Goal: Task Accomplishment & Management: Complete application form

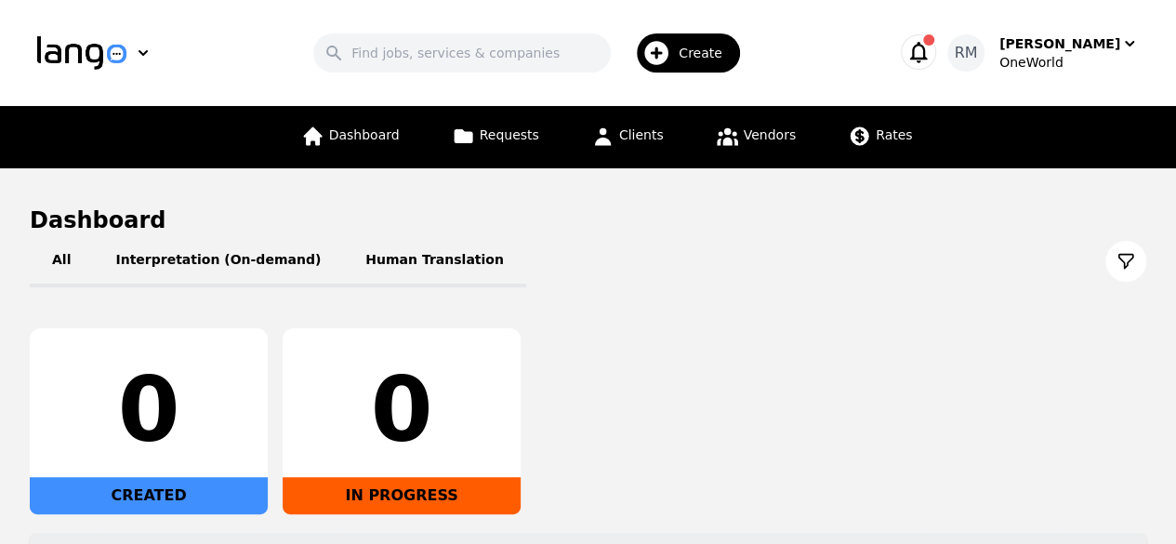
click at [725, 51] on span "Create" at bounding box center [707, 53] width 57 height 19
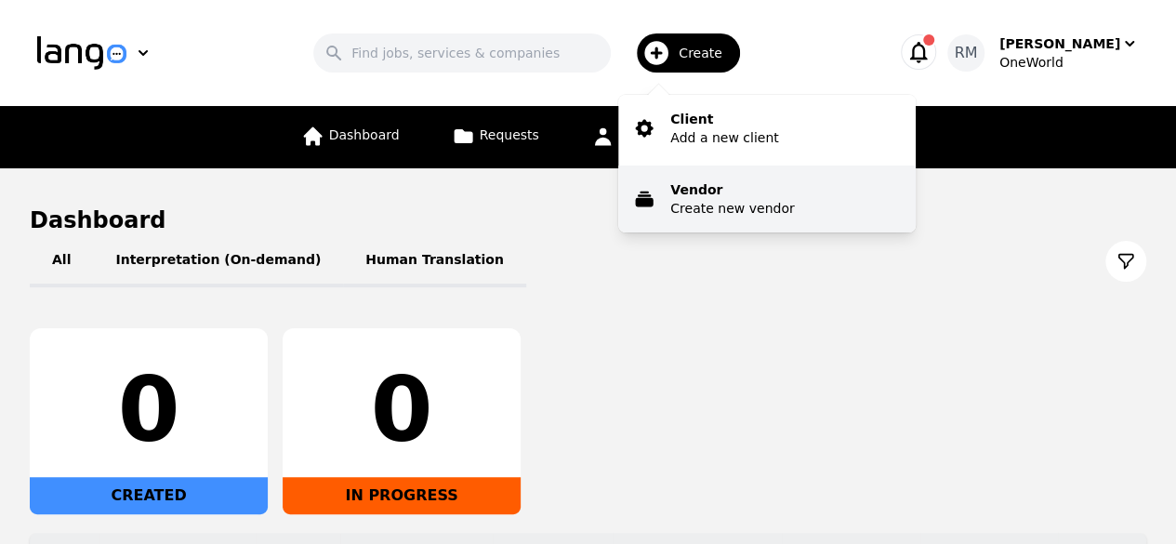
click at [731, 204] on p "Create new vendor" at bounding box center [732, 208] width 124 height 19
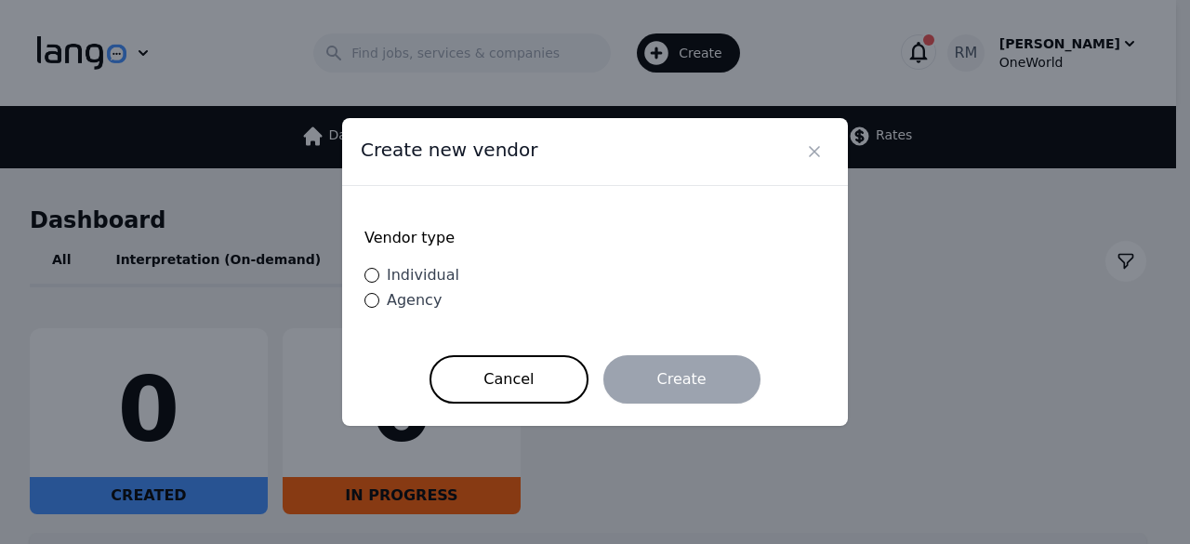
click at [437, 279] on span "Individual" at bounding box center [423, 275] width 73 height 18
click at [379, 279] on input "Individual" at bounding box center [371, 275] width 15 height 15
radio input "true"
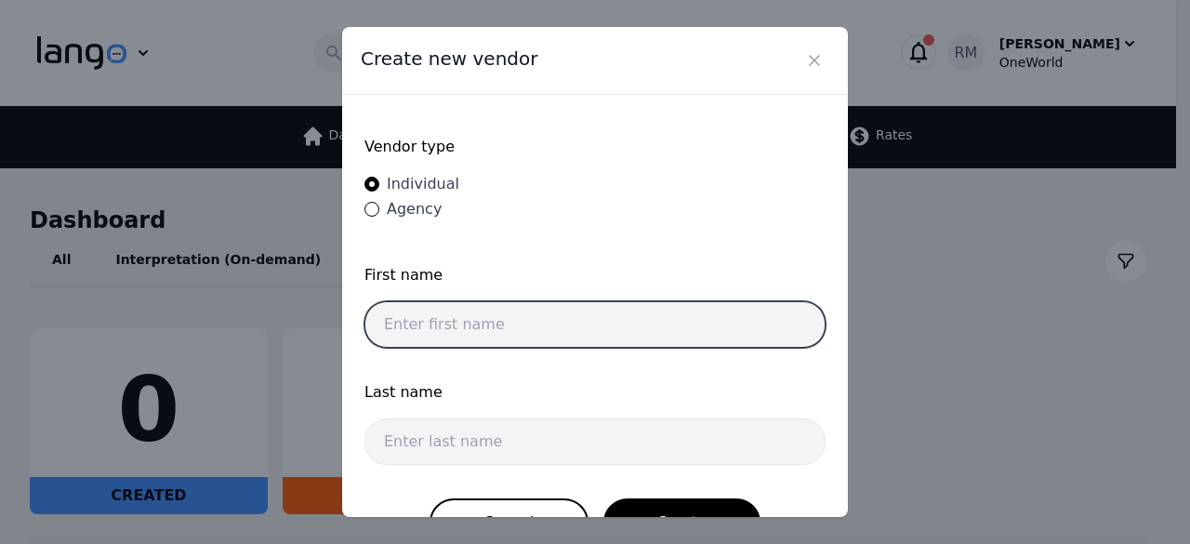
click at [619, 333] on input "text" at bounding box center [594, 324] width 461 height 46
type input "Peiqian"
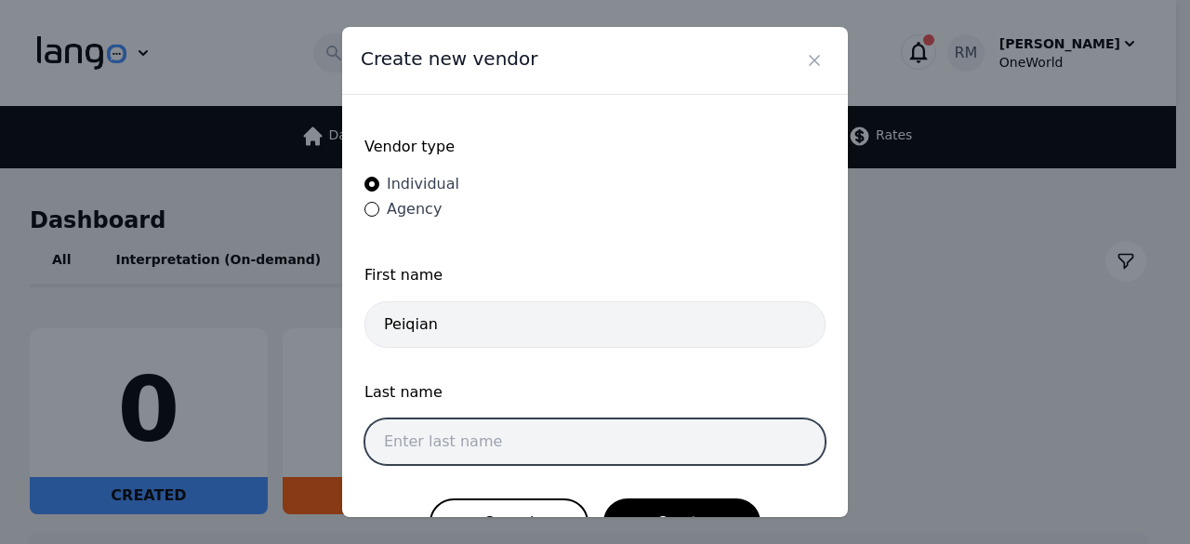
click at [535, 425] on input "text" at bounding box center [594, 441] width 461 height 46
type input "[PERSON_NAME]"
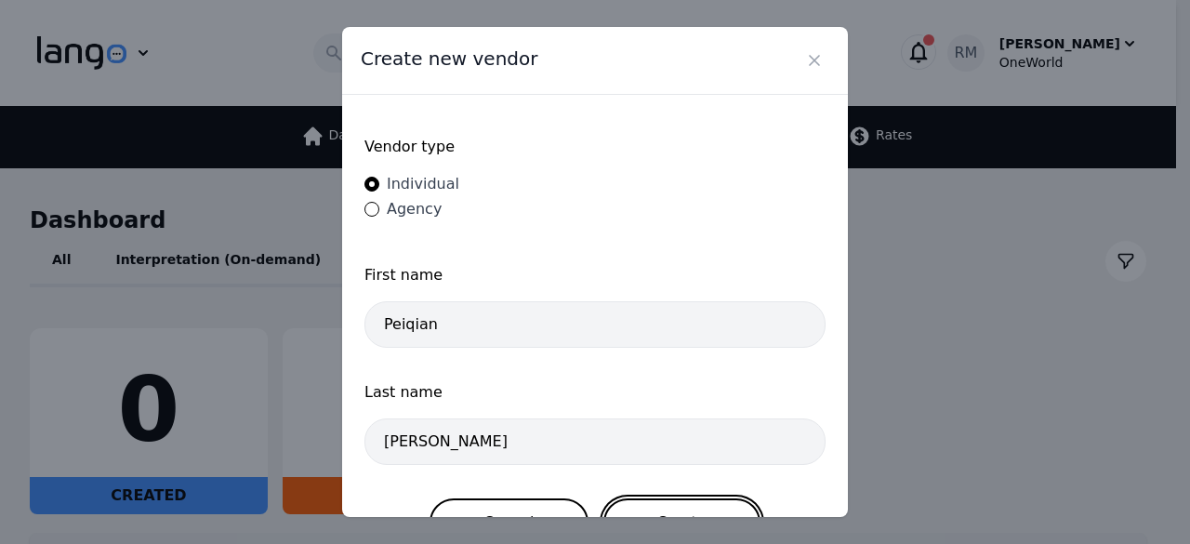
click at [669, 504] on button "Create" at bounding box center [681, 522] width 157 height 48
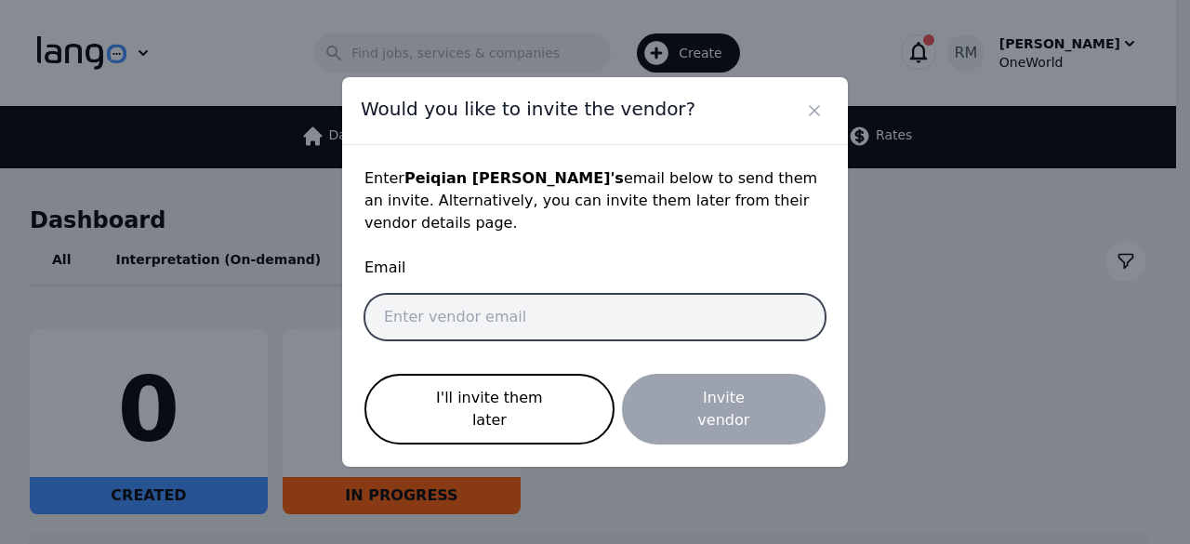
click at [461, 319] on input "email" at bounding box center [594, 317] width 461 height 46
paste input "[EMAIL_ADDRESS][DOMAIN_NAME]"
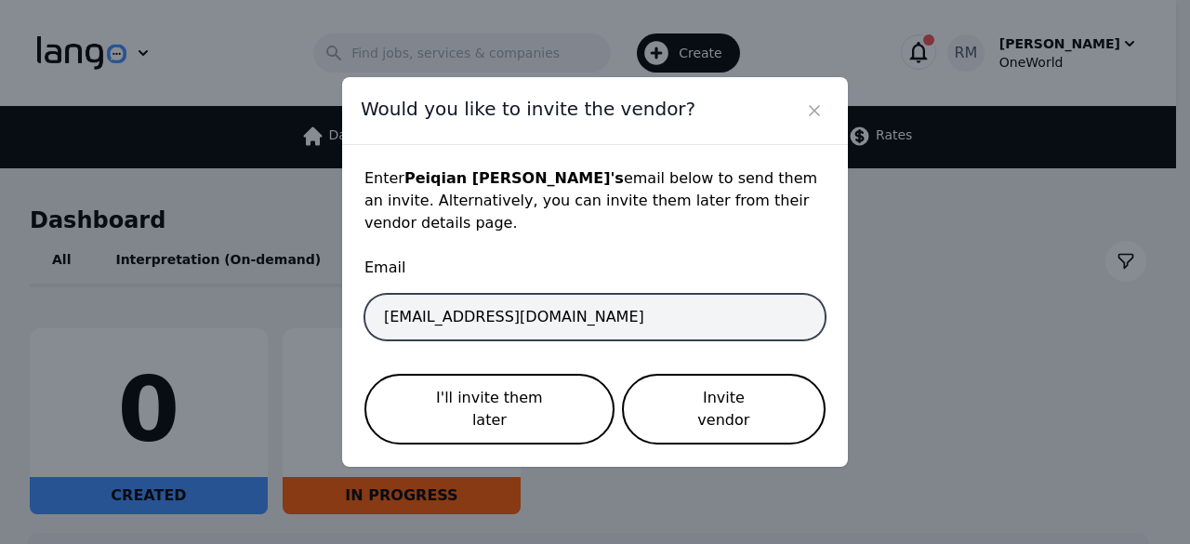
type input "[EMAIL_ADDRESS][DOMAIN_NAME]"
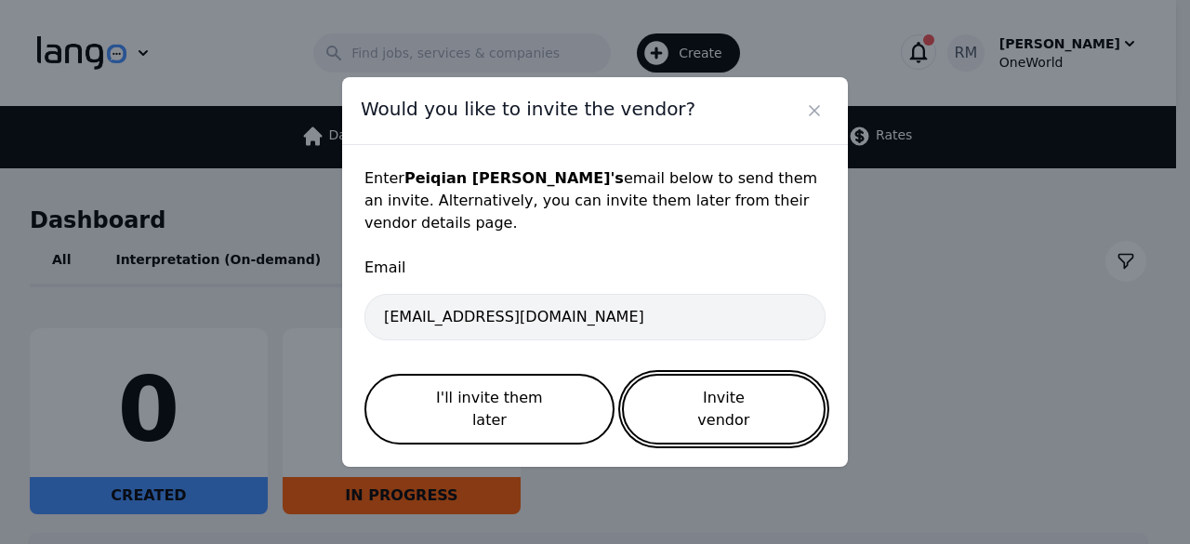
click at [738, 390] on button "Invite vendor" at bounding box center [724, 409] width 204 height 71
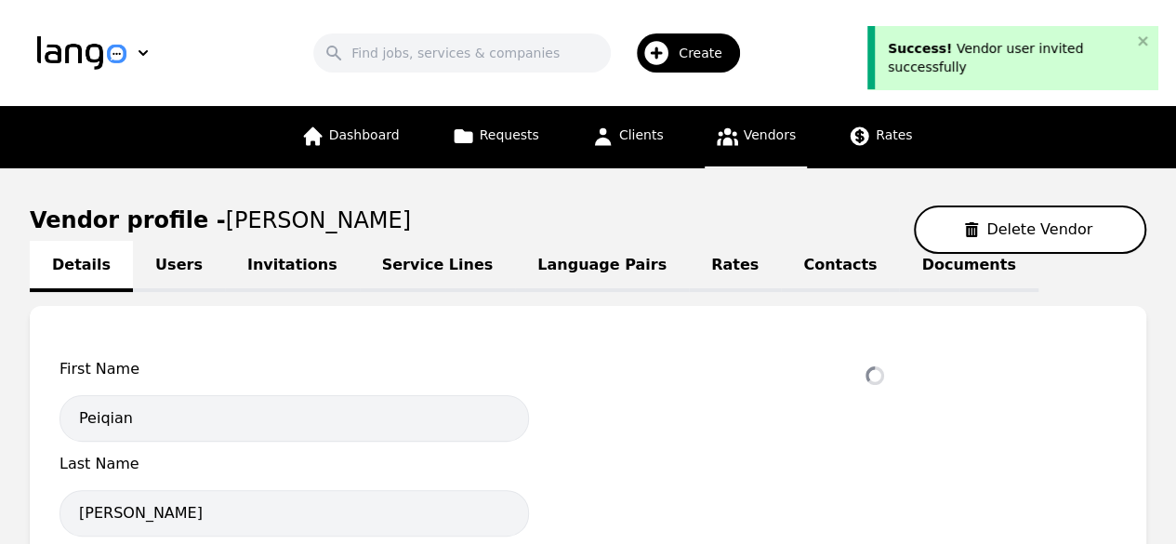
select select "active"
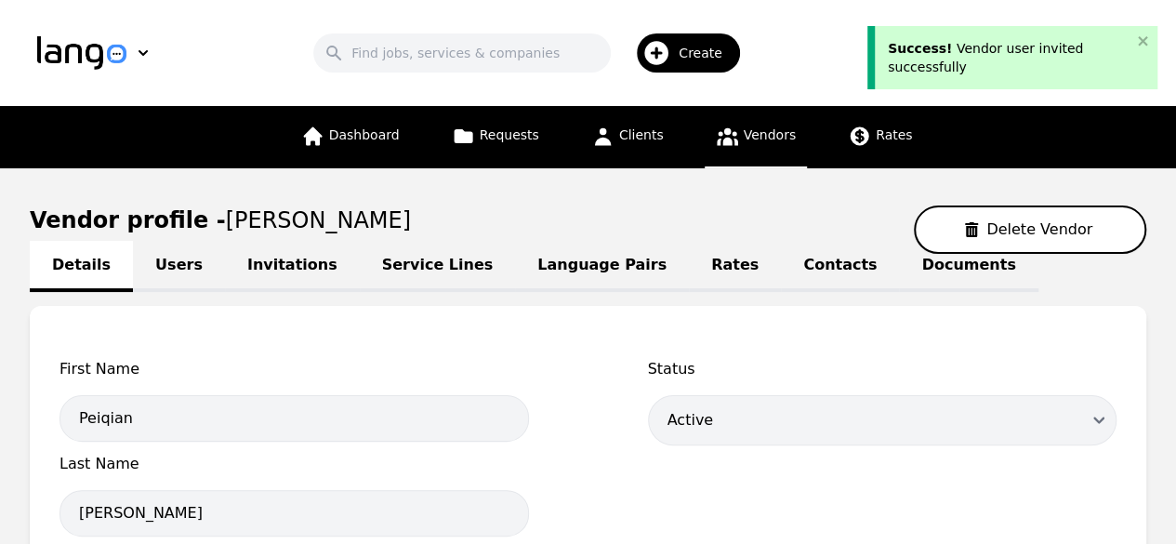
click at [565, 268] on link "Language Pairs" at bounding box center [602, 266] width 174 height 51
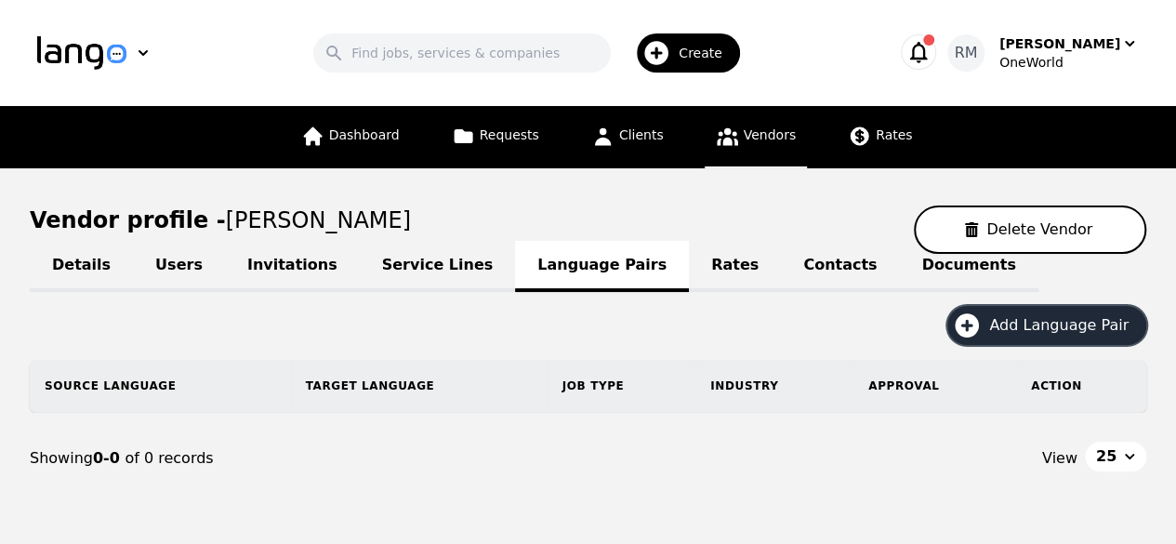
click at [1058, 336] on button "Add Language Pair" at bounding box center [1046, 325] width 199 height 39
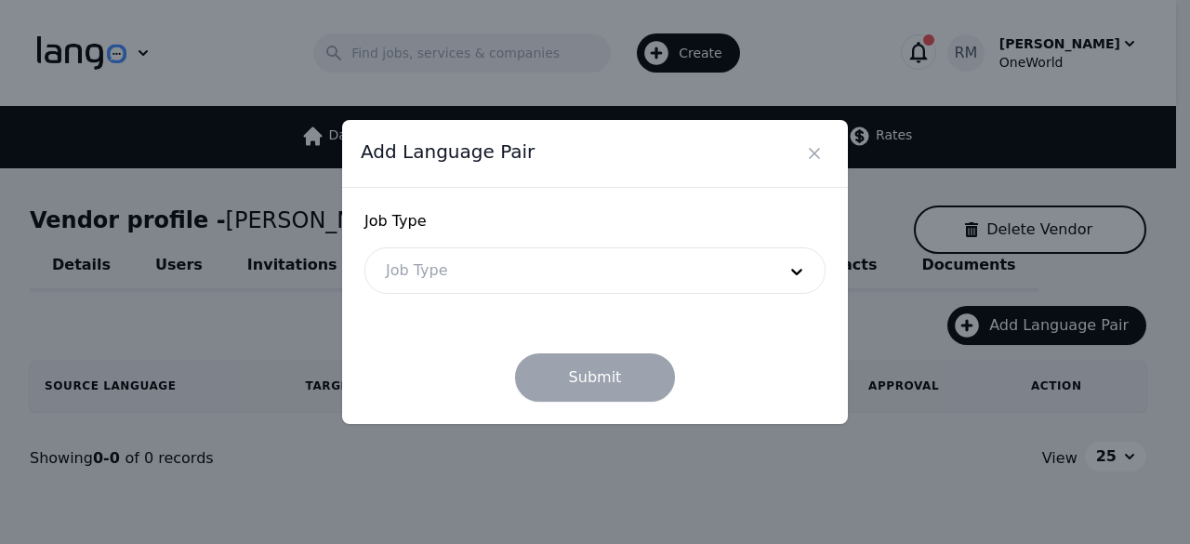
click at [714, 264] on div at bounding box center [566, 270] width 403 height 45
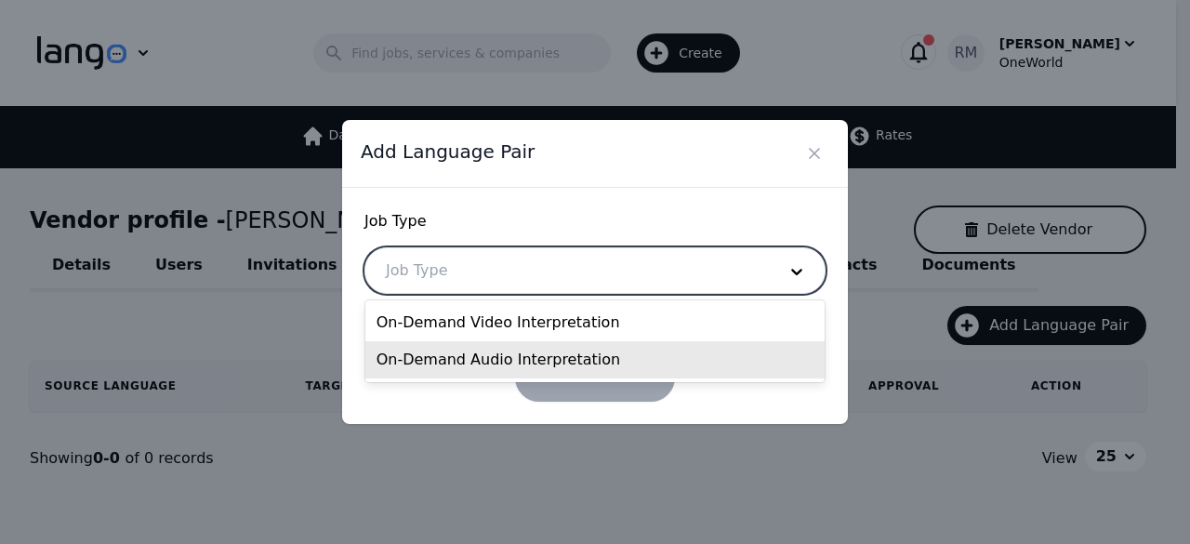
click at [565, 365] on div "On-Demand Audio Interpretation" at bounding box center [595, 359] width 460 height 37
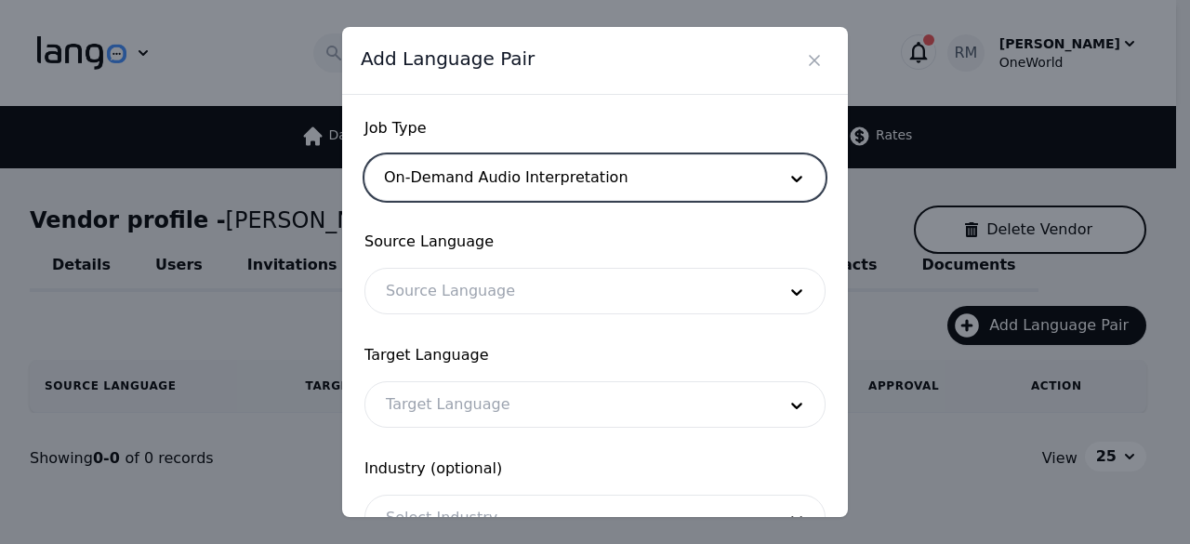
click at [554, 289] on div at bounding box center [566, 291] width 403 height 45
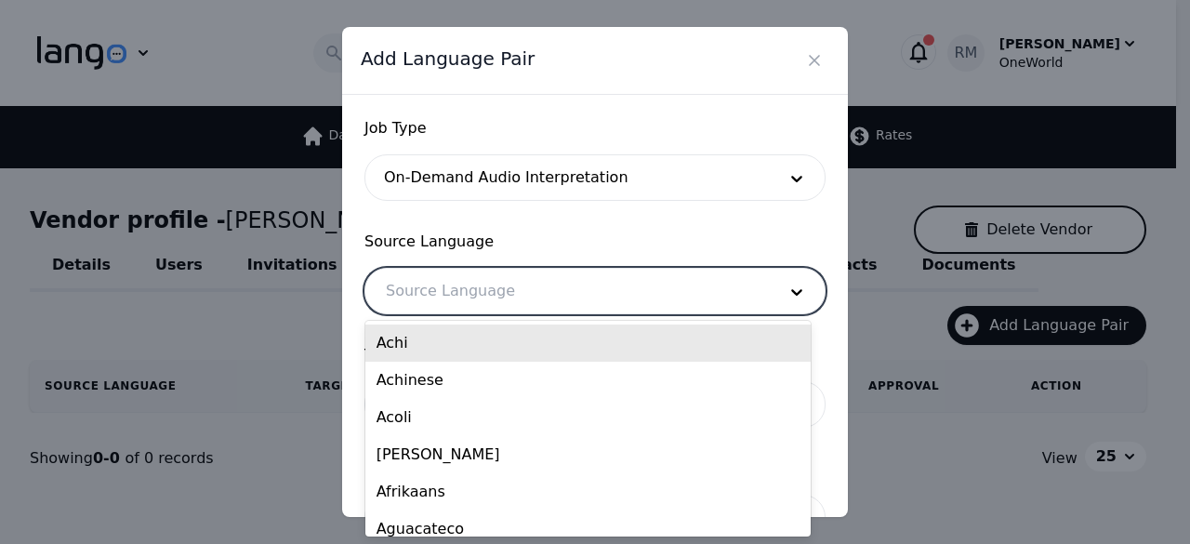
click at [554, 289] on div at bounding box center [566, 291] width 403 height 45
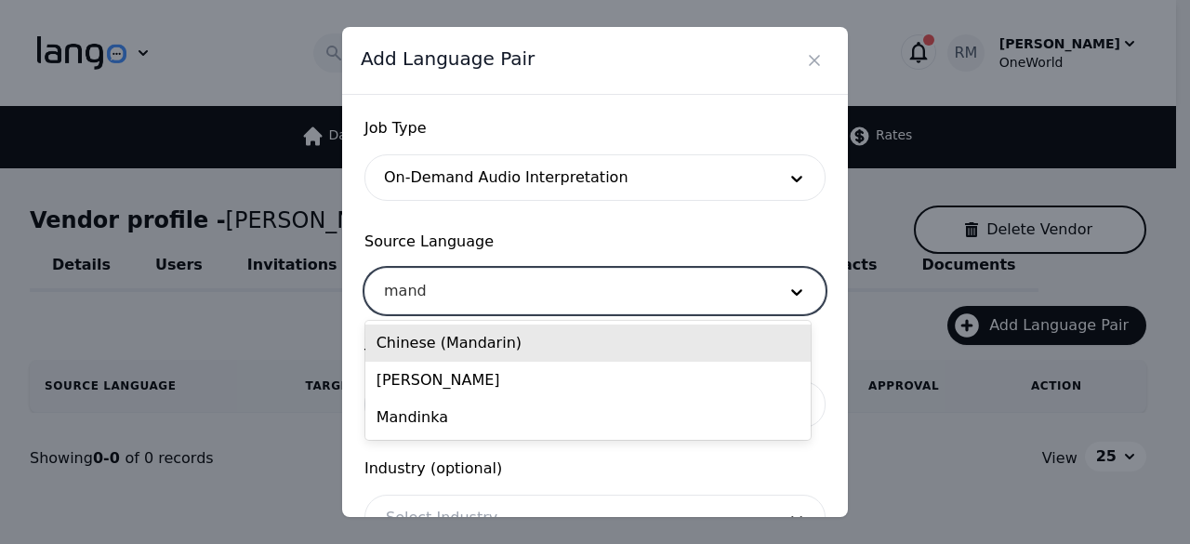
type input "manda"
click at [515, 350] on div "Chinese (Mandarin)" at bounding box center [587, 342] width 445 height 37
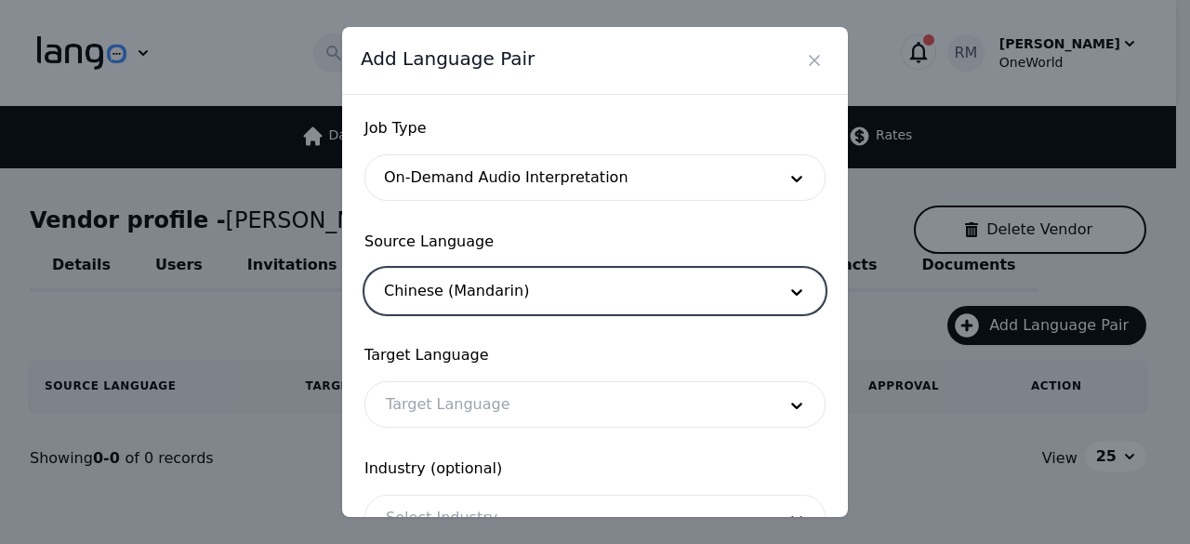
click at [509, 403] on div at bounding box center [566, 404] width 403 height 45
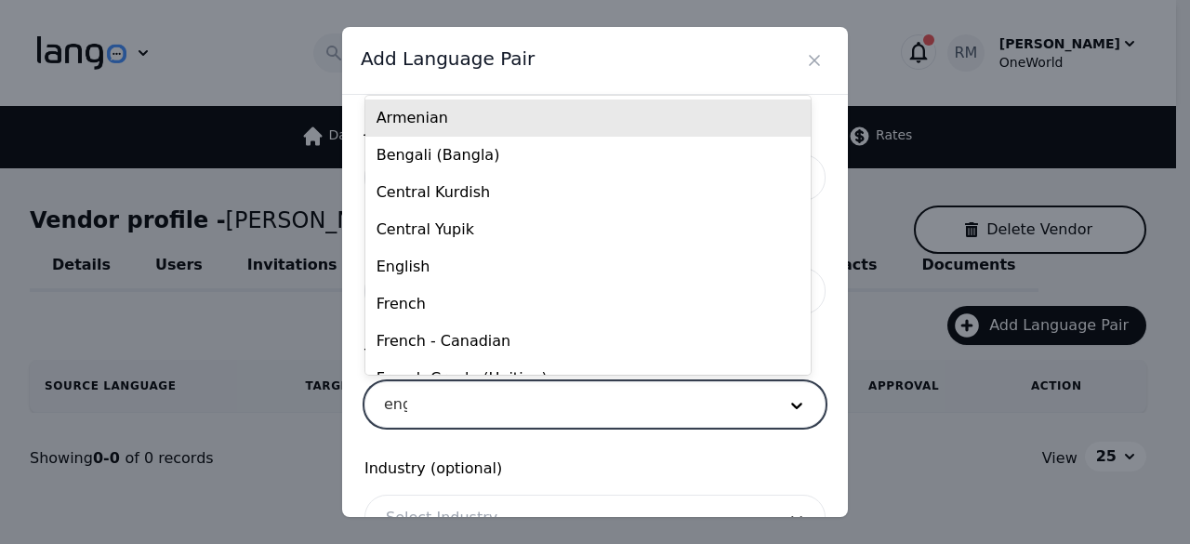
type input "engl"
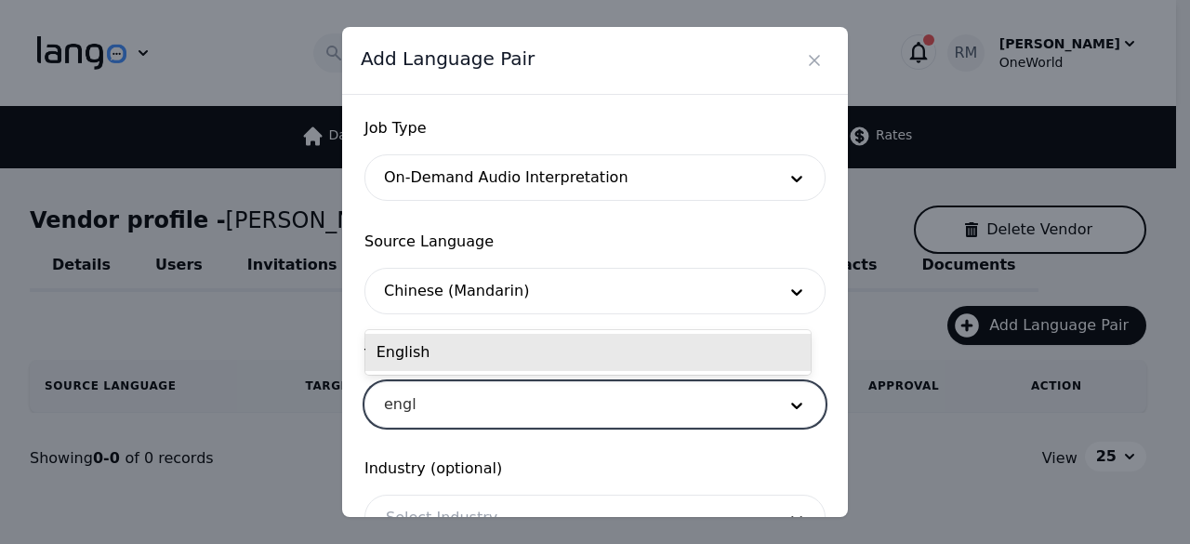
click at [558, 348] on div "English" at bounding box center [587, 352] width 445 height 37
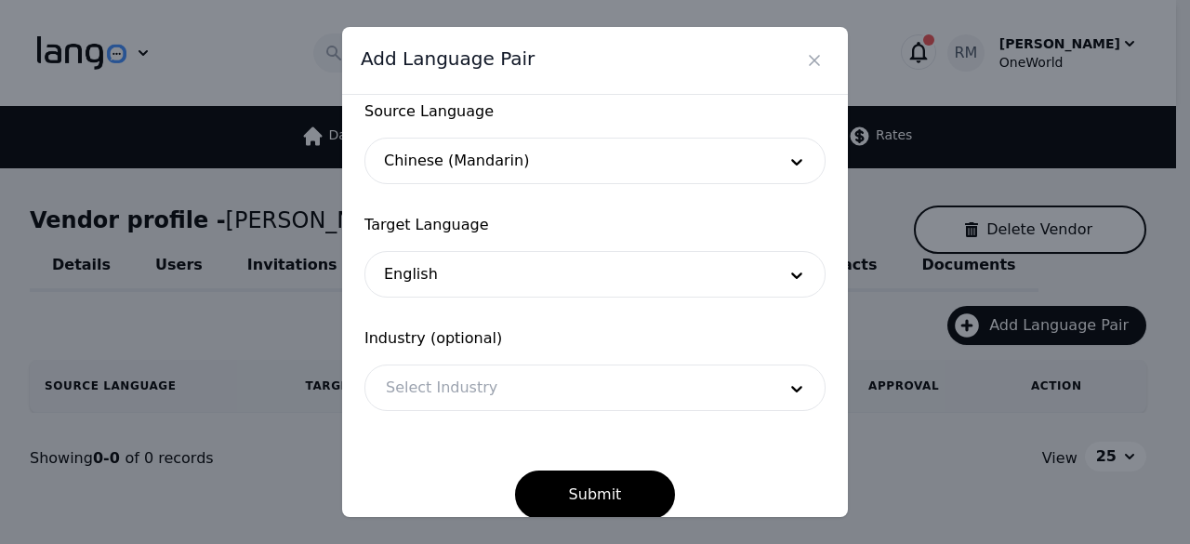
scroll to position [154, 0]
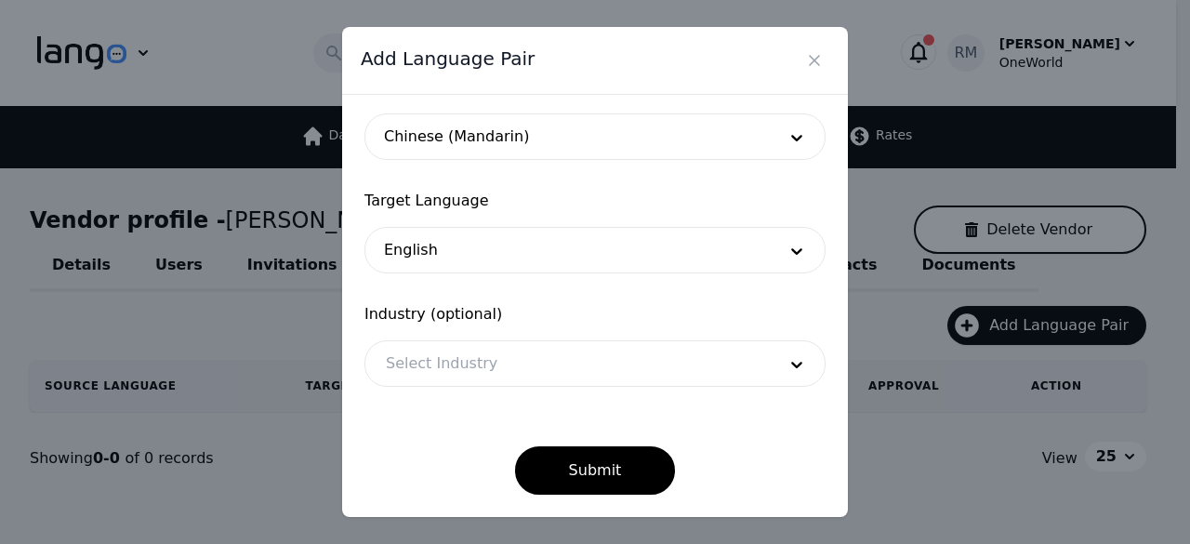
click at [601, 366] on div at bounding box center [566, 363] width 403 height 45
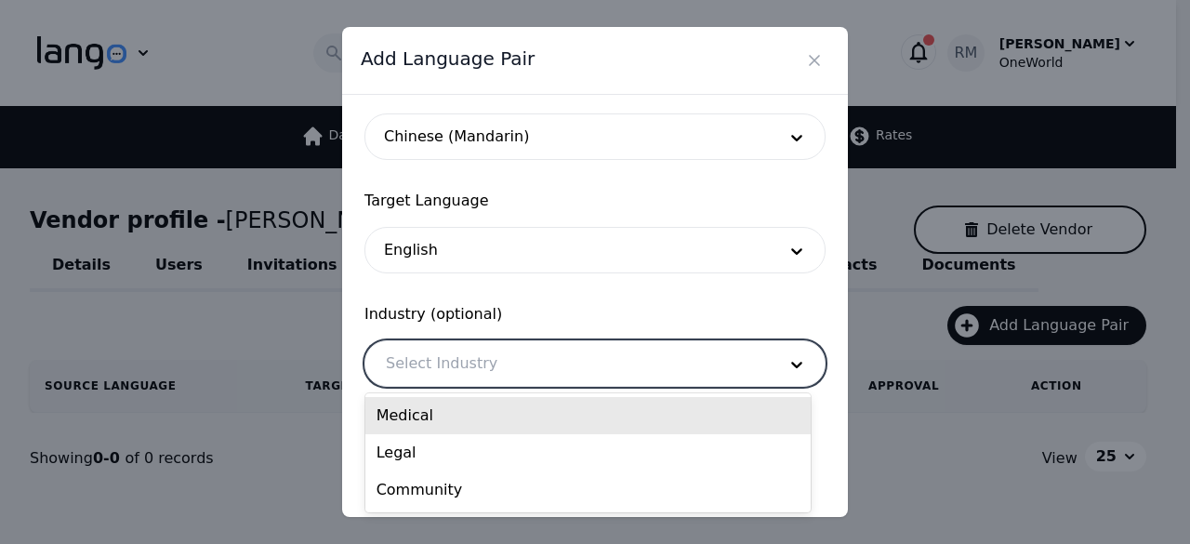
click at [496, 412] on div "Medical" at bounding box center [587, 415] width 445 height 37
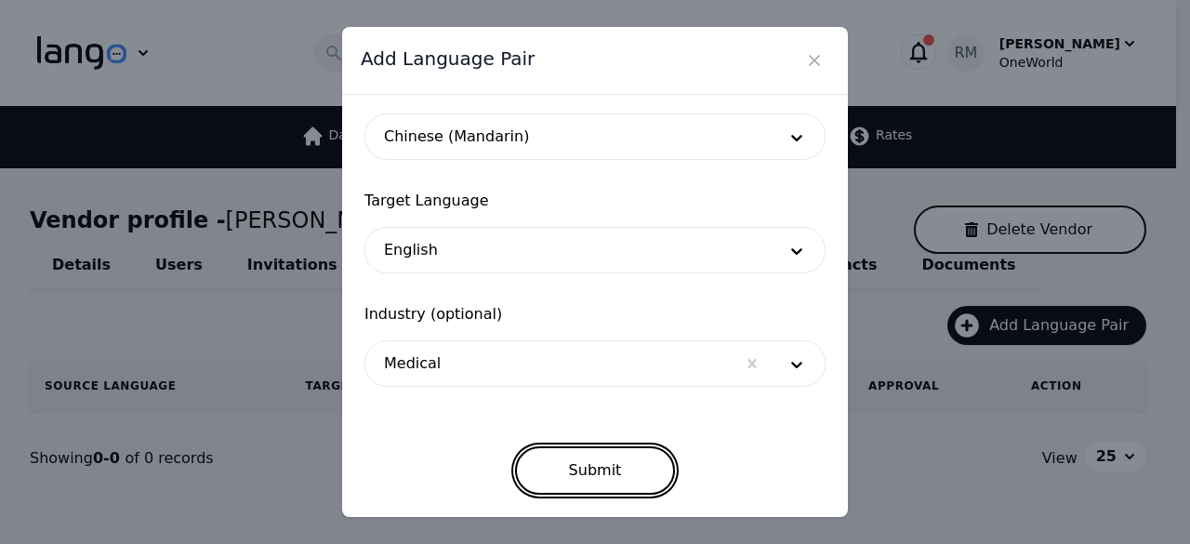
click at [561, 461] on button "Submit" at bounding box center [595, 470] width 161 height 48
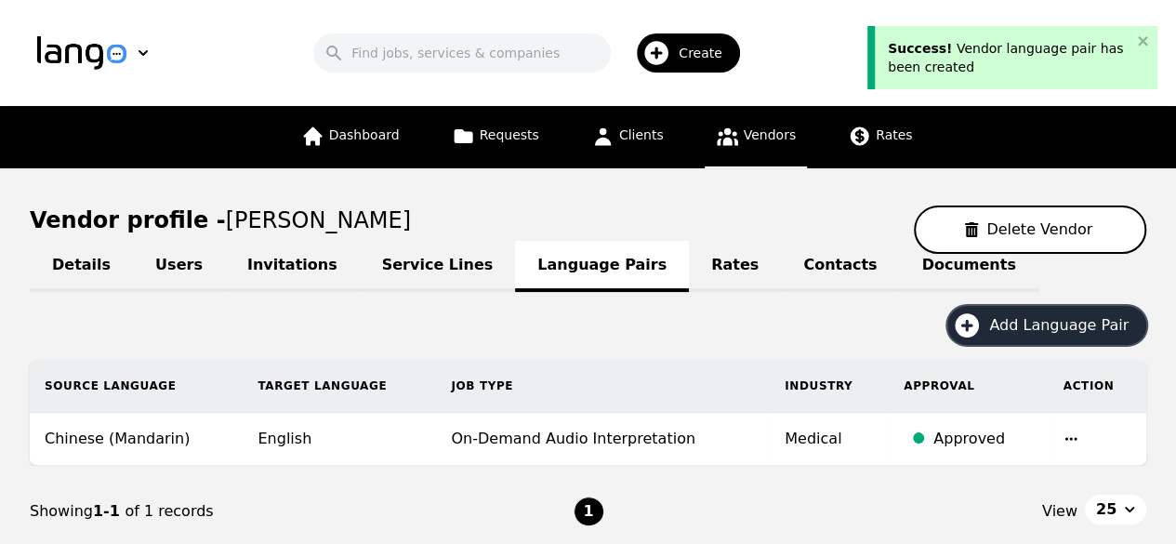
click at [1016, 337] on button "Add Language Pair" at bounding box center [1046, 325] width 199 height 39
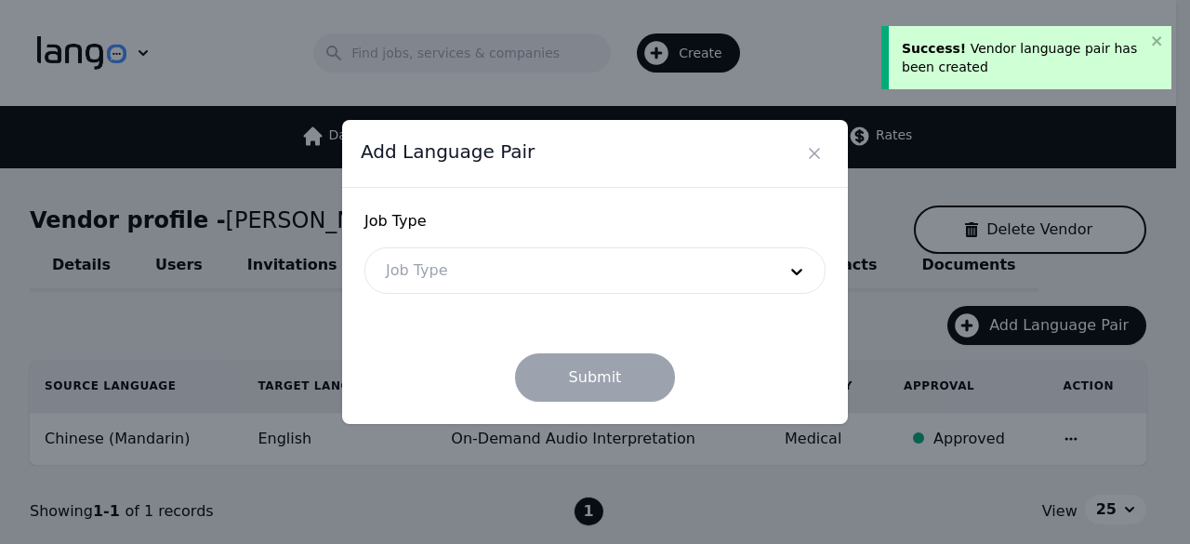
click at [573, 267] on div at bounding box center [566, 270] width 403 height 45
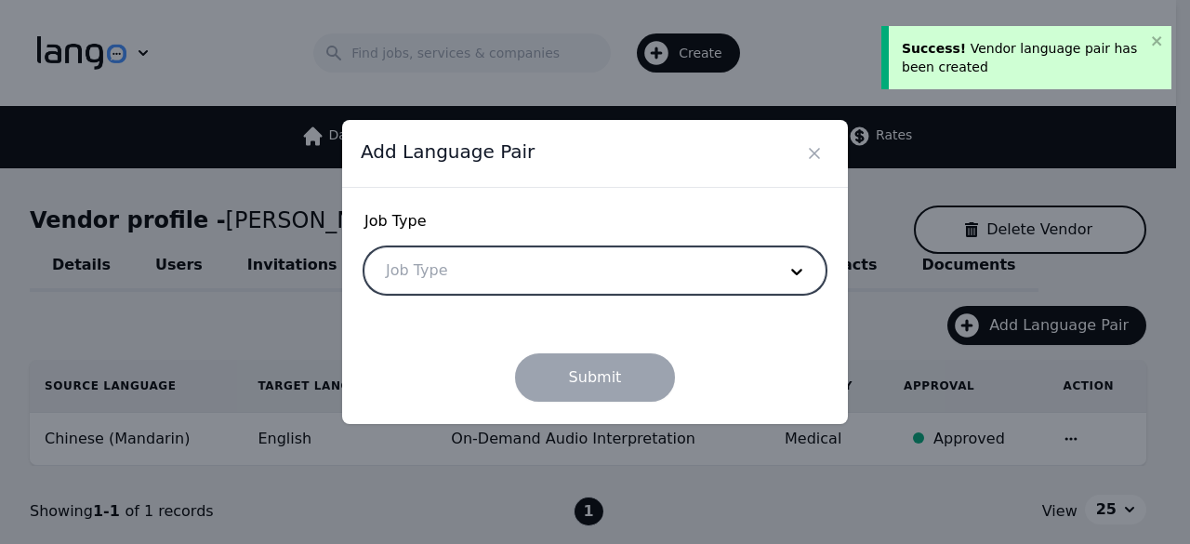
click at [573, 267] on div at bounding box center [566, 270] width 403 height 45
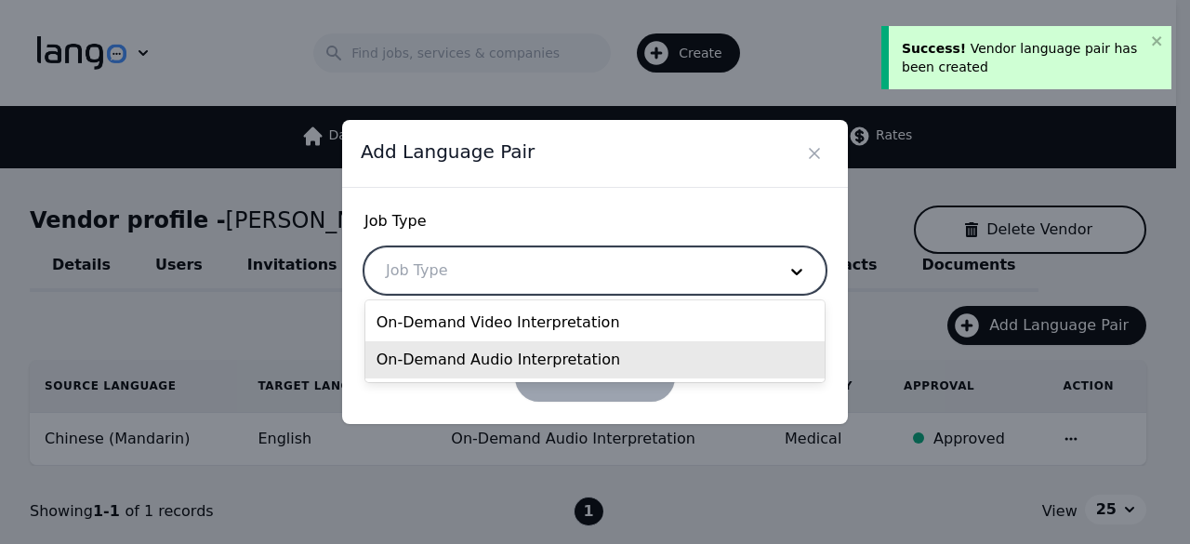
click at [531, 354] on div "On-Demand Audio Interpretation" at bounding box center [595, 359] width 460 height 37
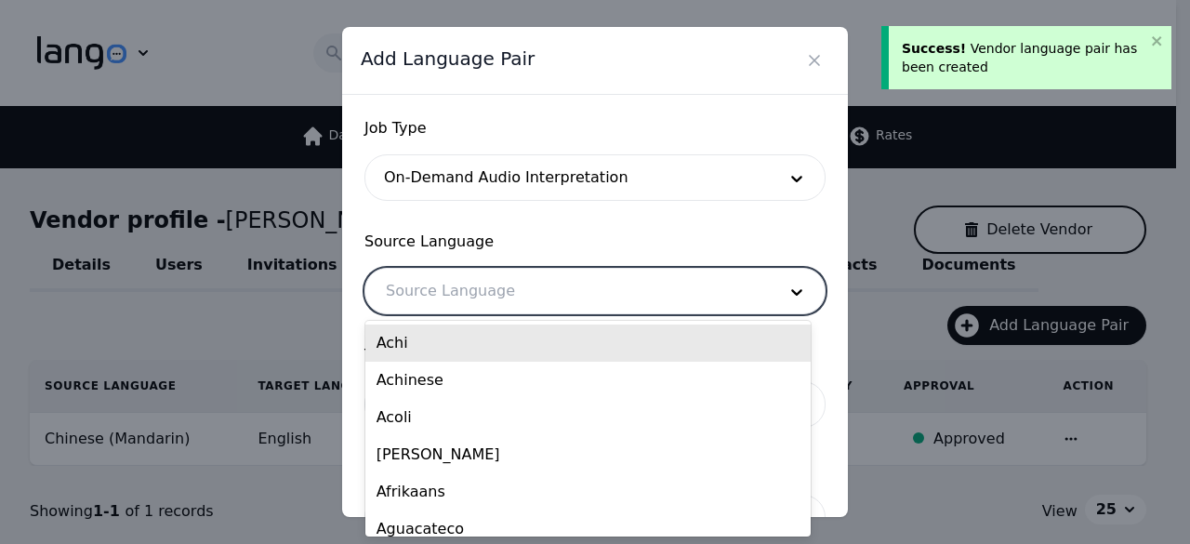
click at [548, 297] on div at bounding box center [566, 291] width 403 height 45
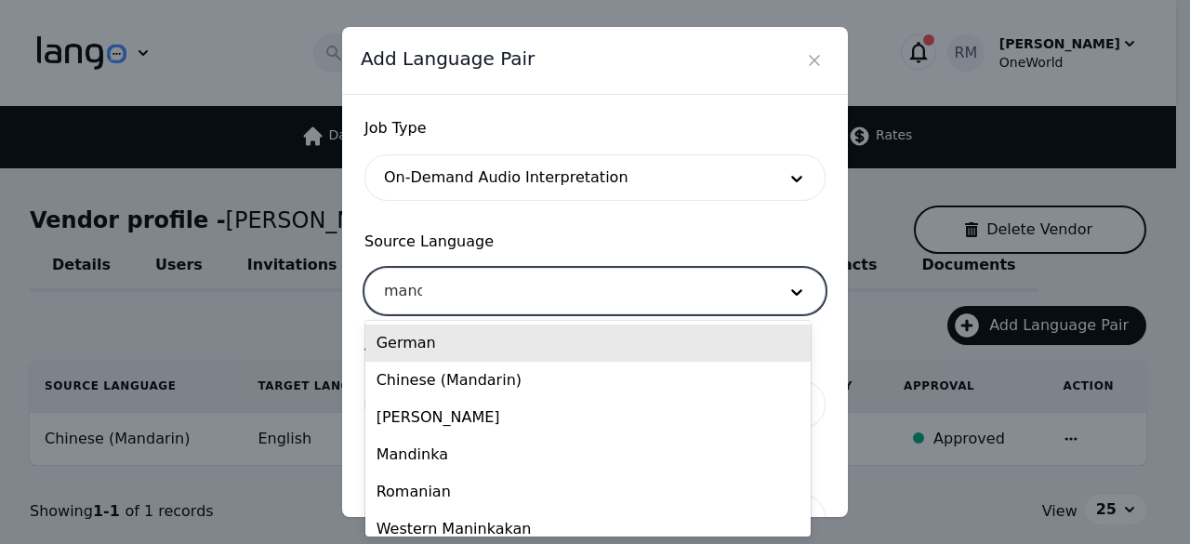
type input "manda"
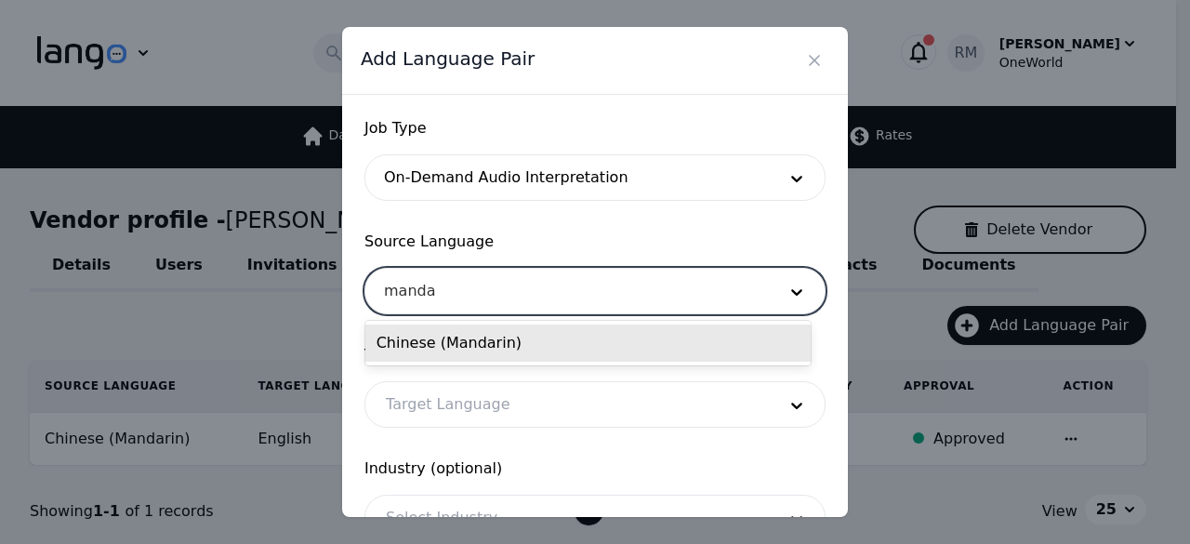
click at [520, 349] on div "Chinese (Mandarin)" at bounding box center [587, 342] width 445 height 37
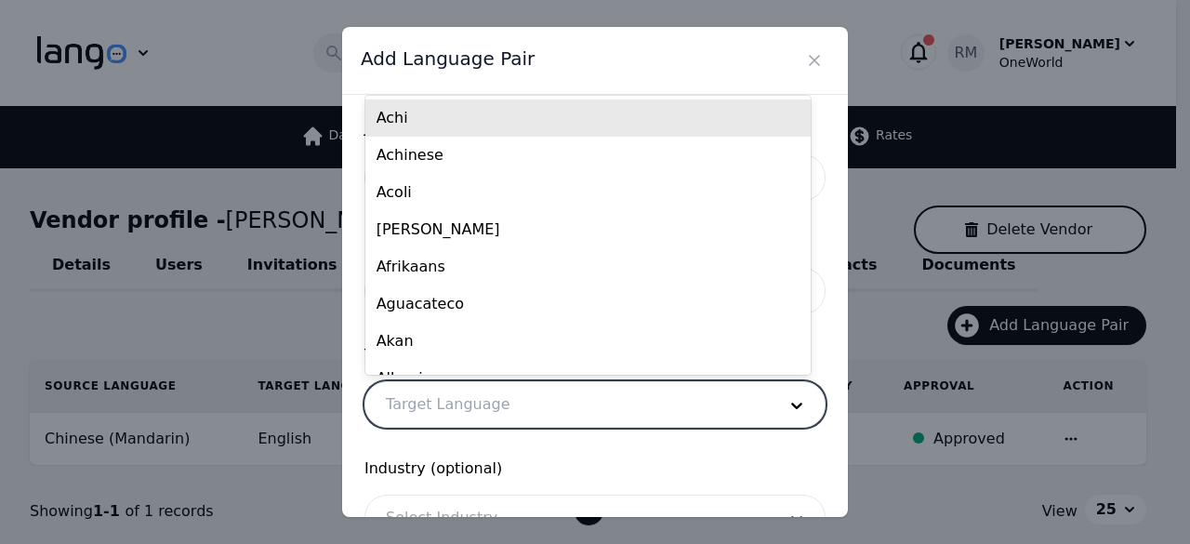
click at [511, 395] on div at bounding box center [566, 404] width 403 height 45
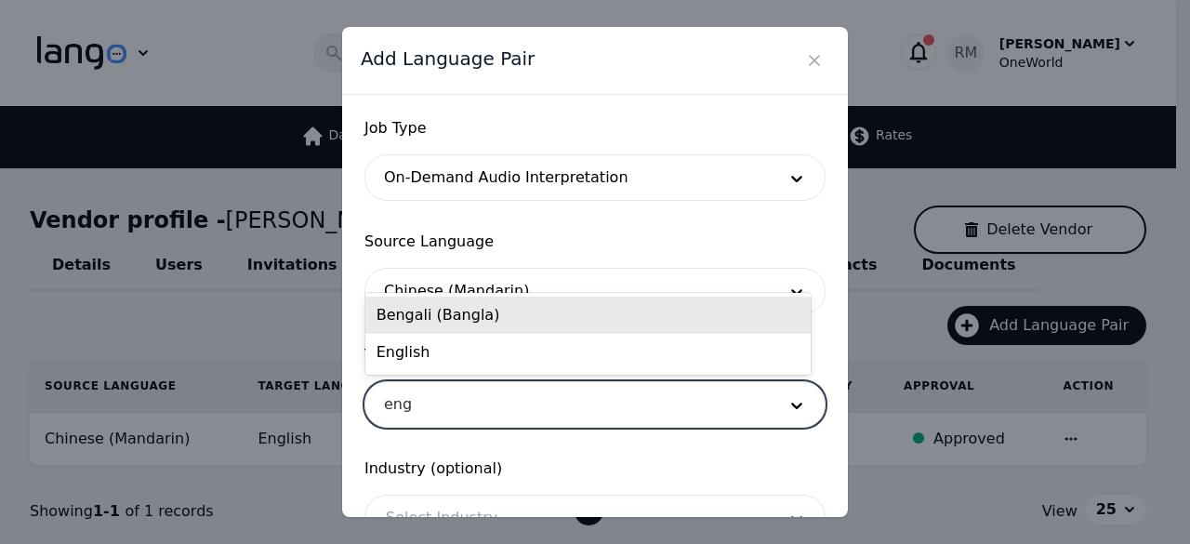
type input "engl"
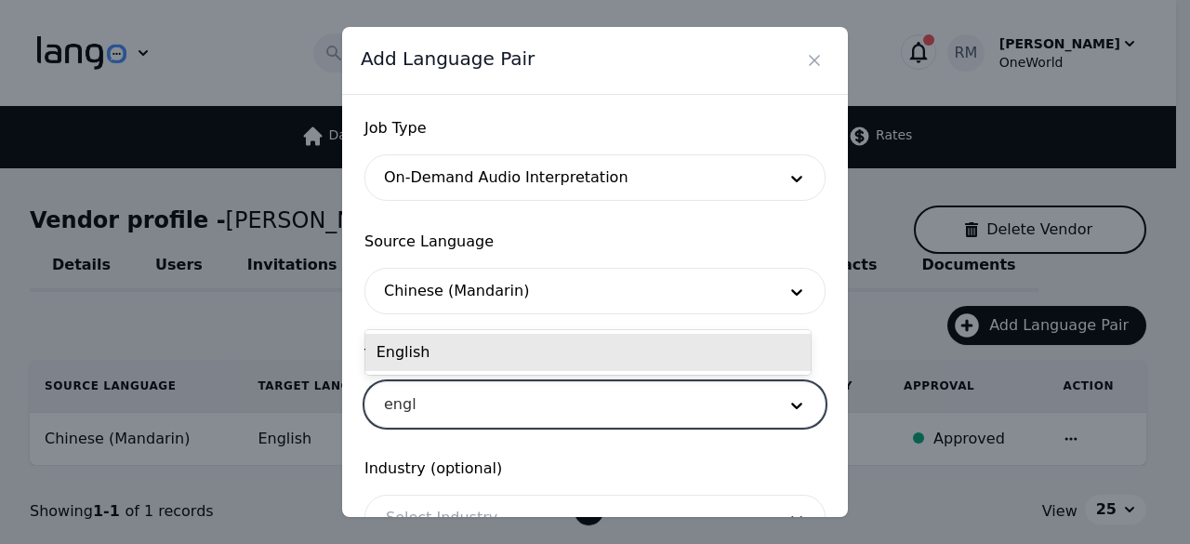
click at [535, 345] on div "English" at bounding box center [587, 352] width 445 height 37
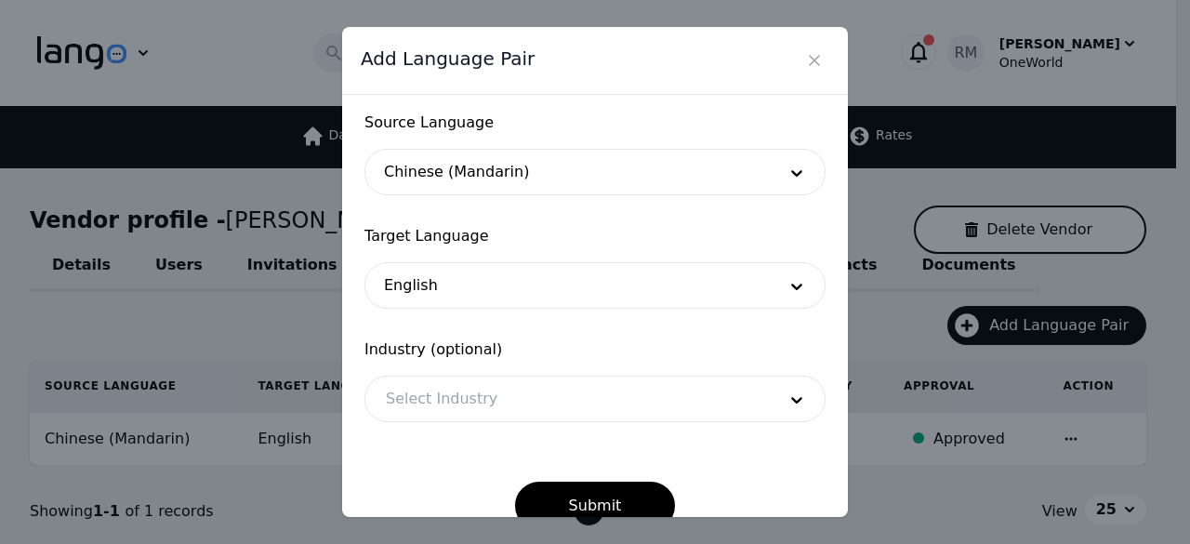
scroll to position [154, 0]
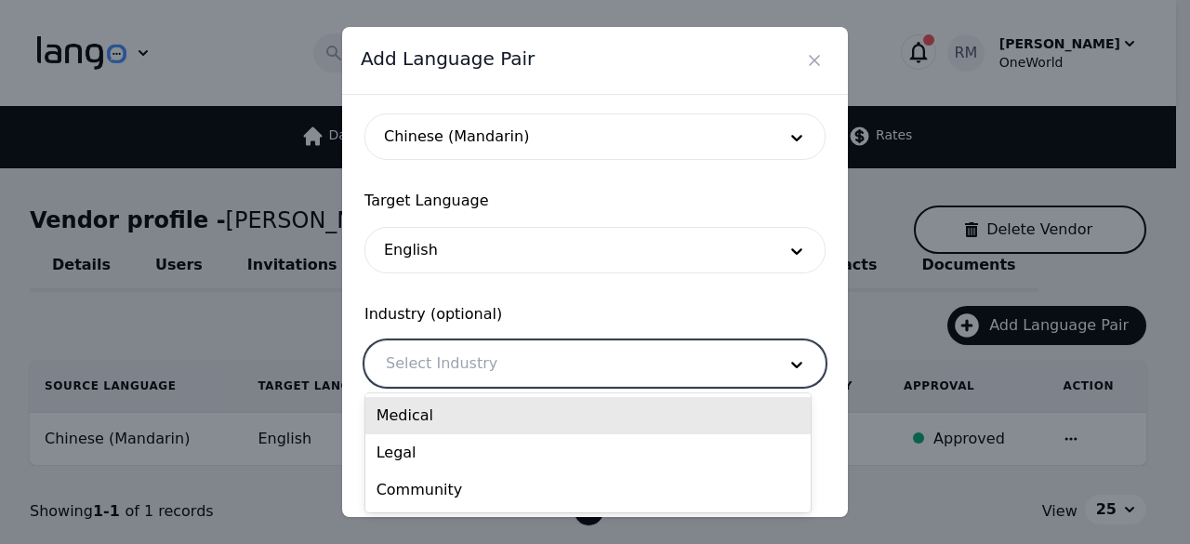
click at [514, 343] on div at bounding box center [566, 363] width 403 height 45
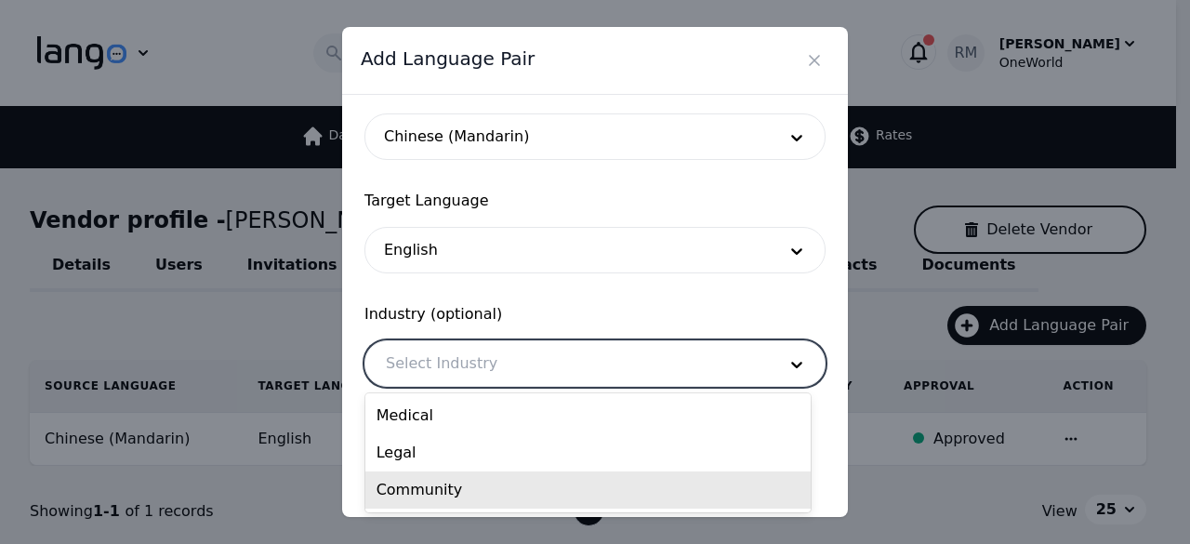
click at [447, 492] on div "Community" at bounding box center [587, 489] width 445 height 37
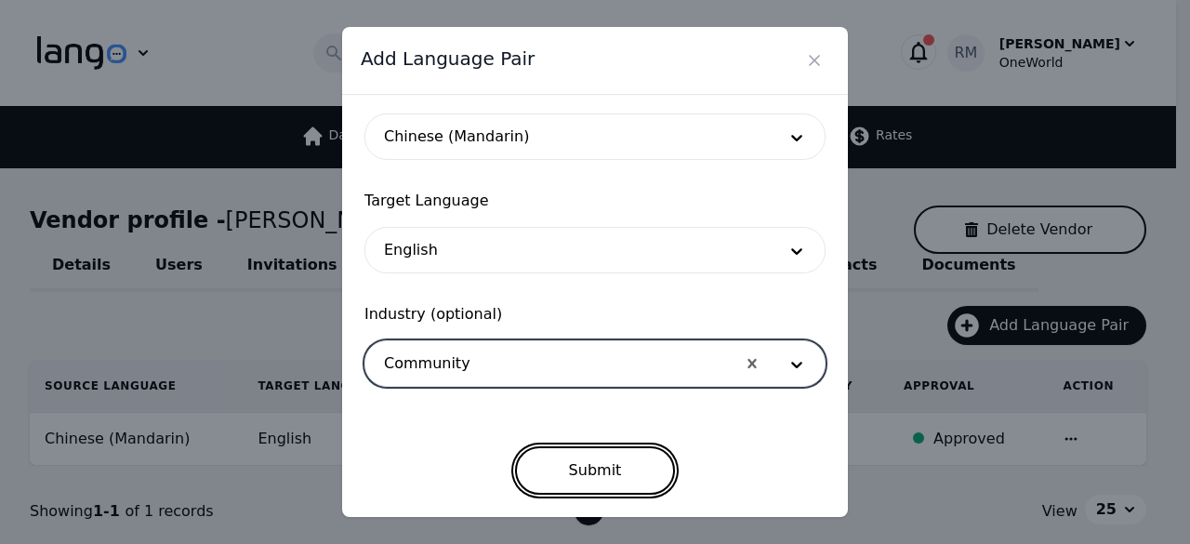
click at [562, 476] on button "Submit" at bounding box center [595, 470] width 161 height 48
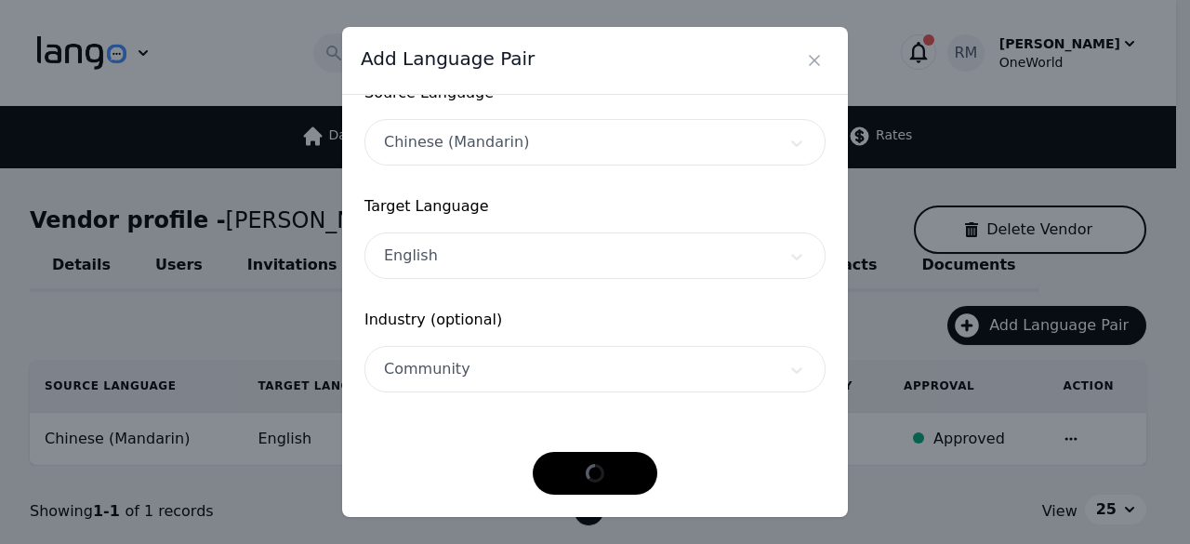
scroll to position [148, 0]
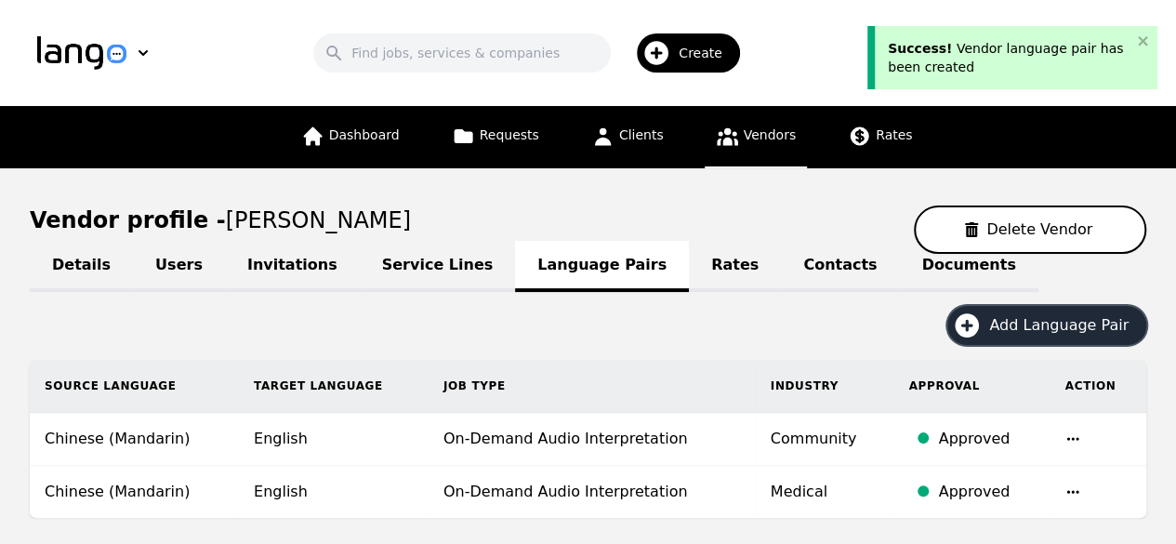
click at [1021, 323] on span "Add Language Pair" at bounding box center [1065, 325] width 152 height 22
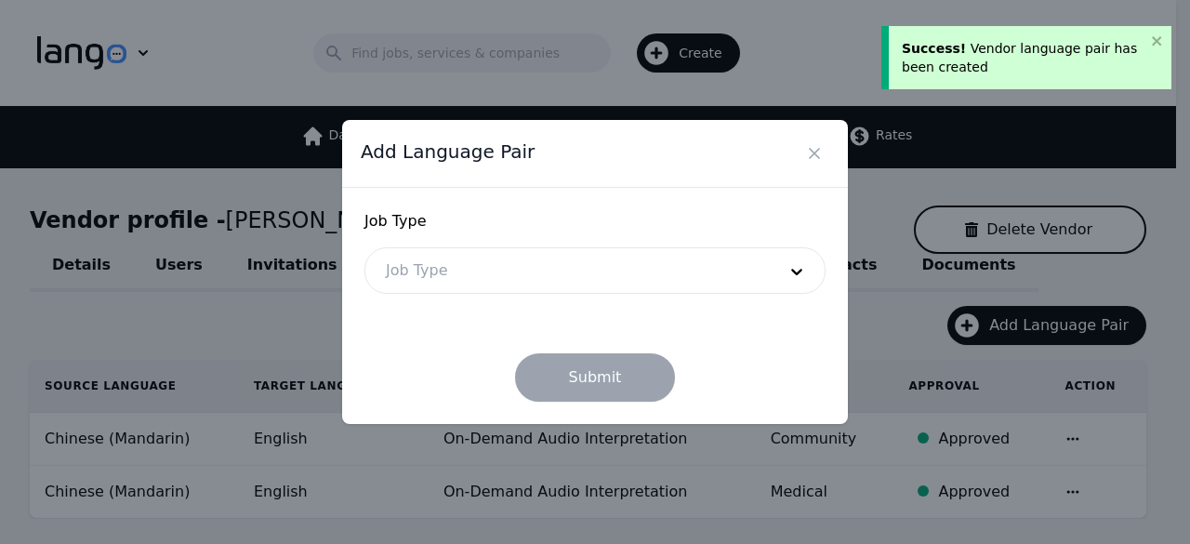
click at [586, 282] on div at bounding box center [566, 270] width 403 height 45
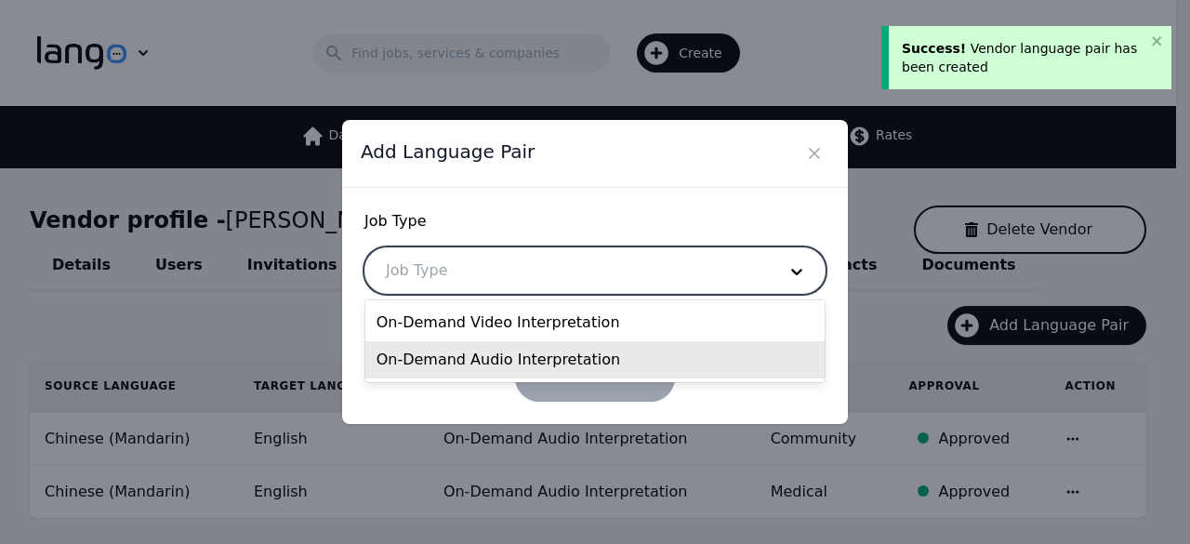
click at [471, 367] on div "On-Demand Audio Interpretation" at bounding box center [595, 359] width 460 height 37
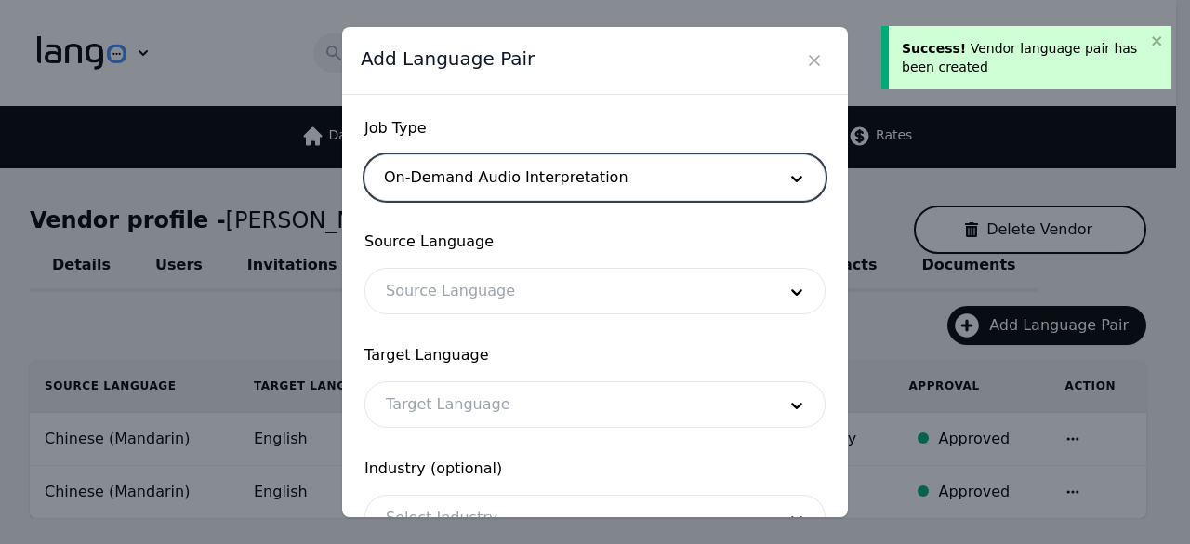
click at [542, 286] on div at bounding box center [566, 291] width 403 height 45
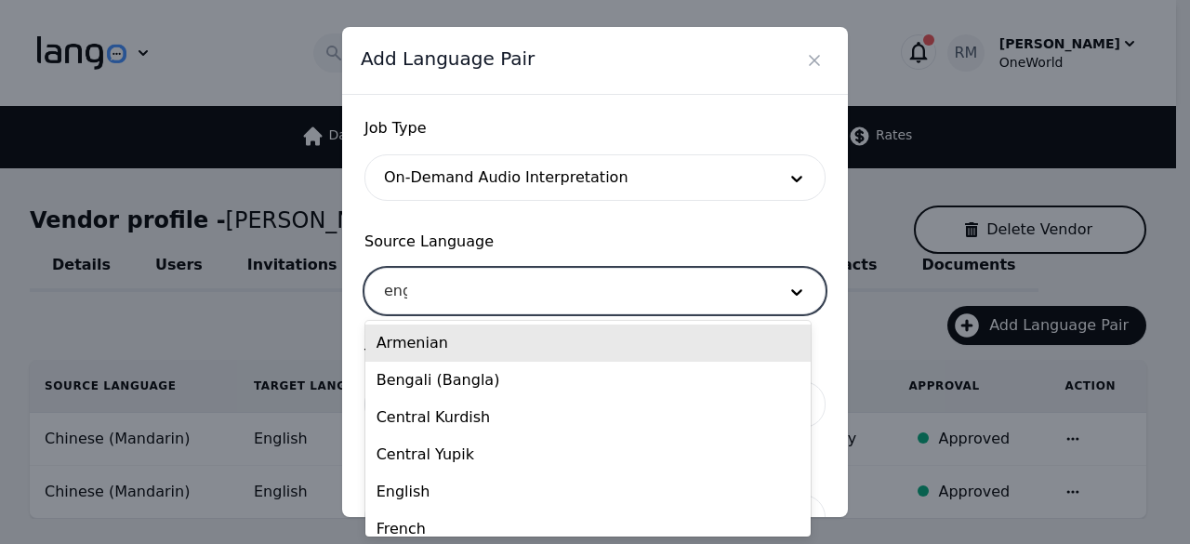
type input "engl"
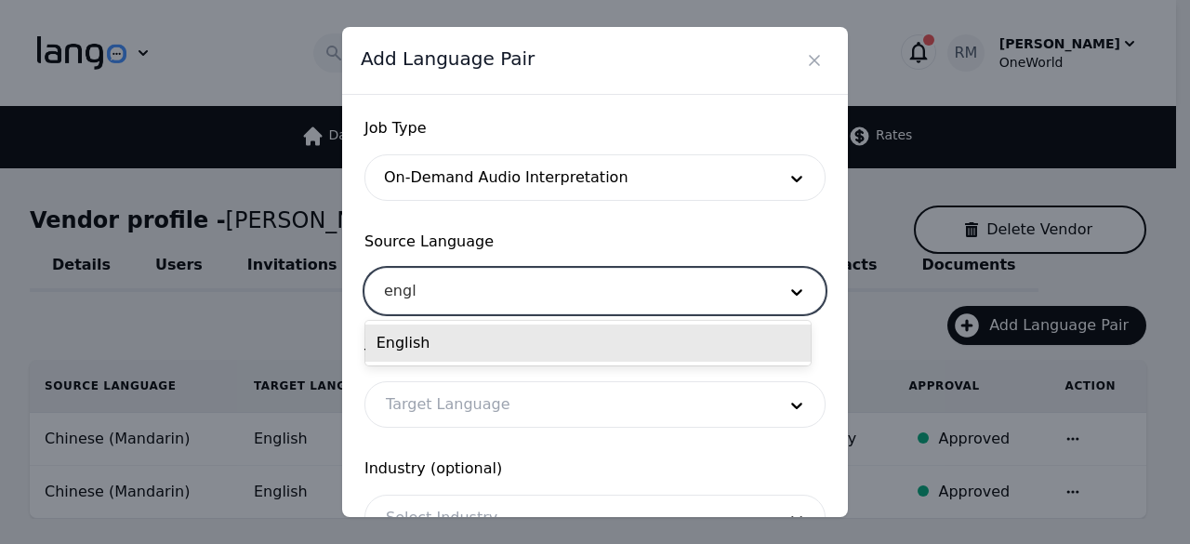
click at [443, 343] on div "English" at bounding box center [587, 342] width 445 height 37
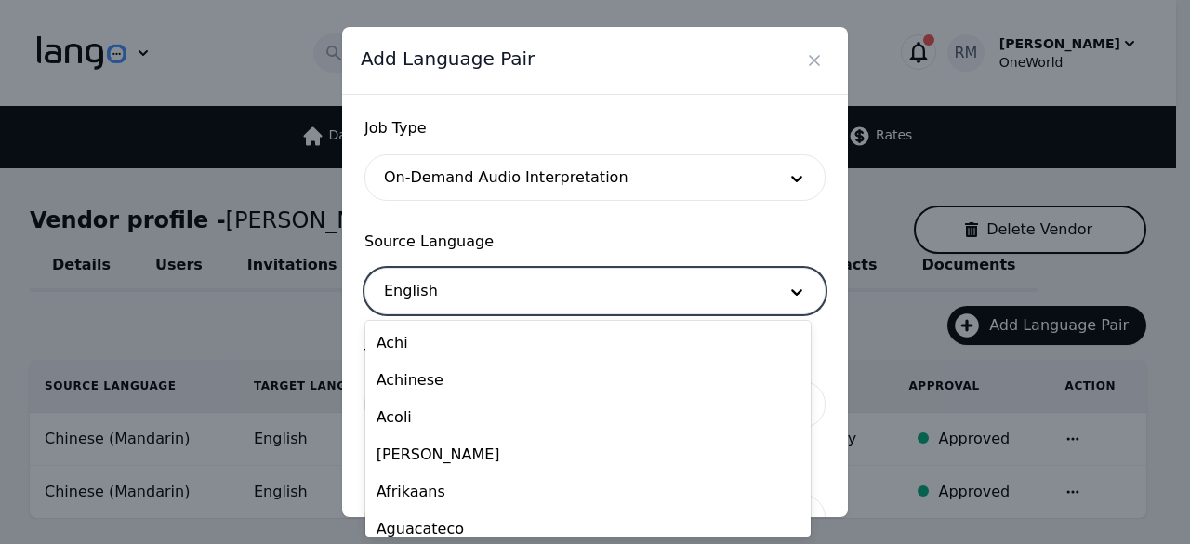
click at [484, 311] on div at bounding box center [566, 291] width 403 height 45
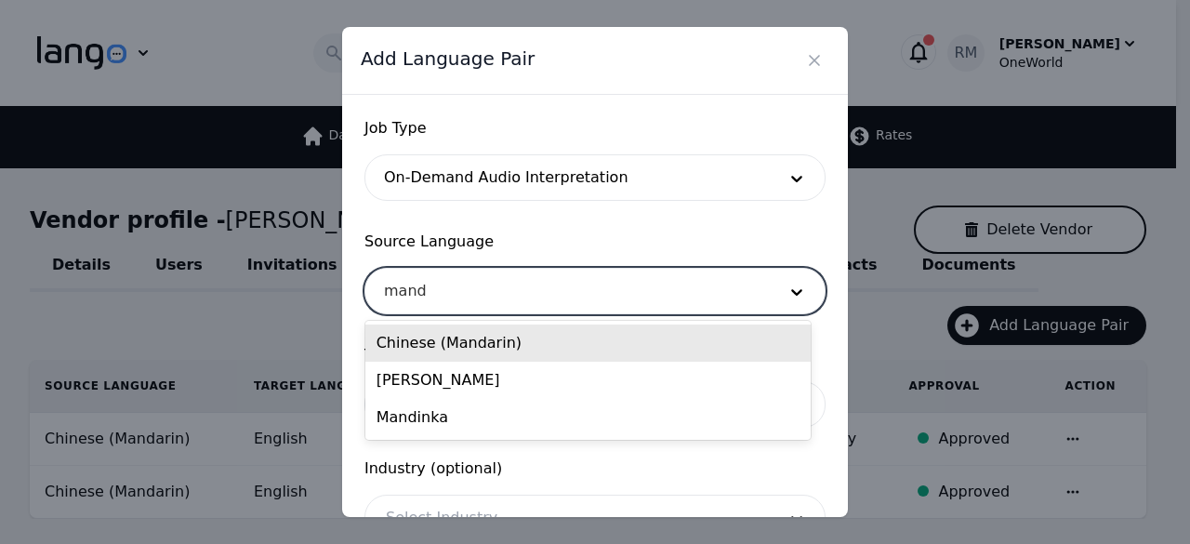
type input "manda"
click at [482, 339] on div "Chinese (Mandarin)" at bounding box center [587, 342] width 445 height 37
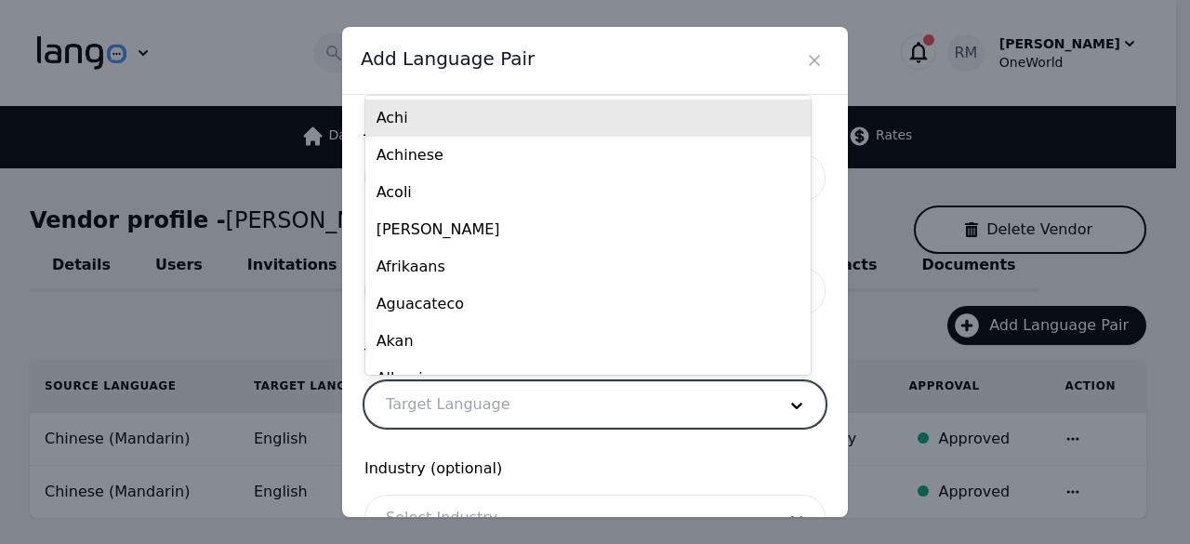
click at [458, 399] on div at bounding box center [566, 404] width 403 height 45
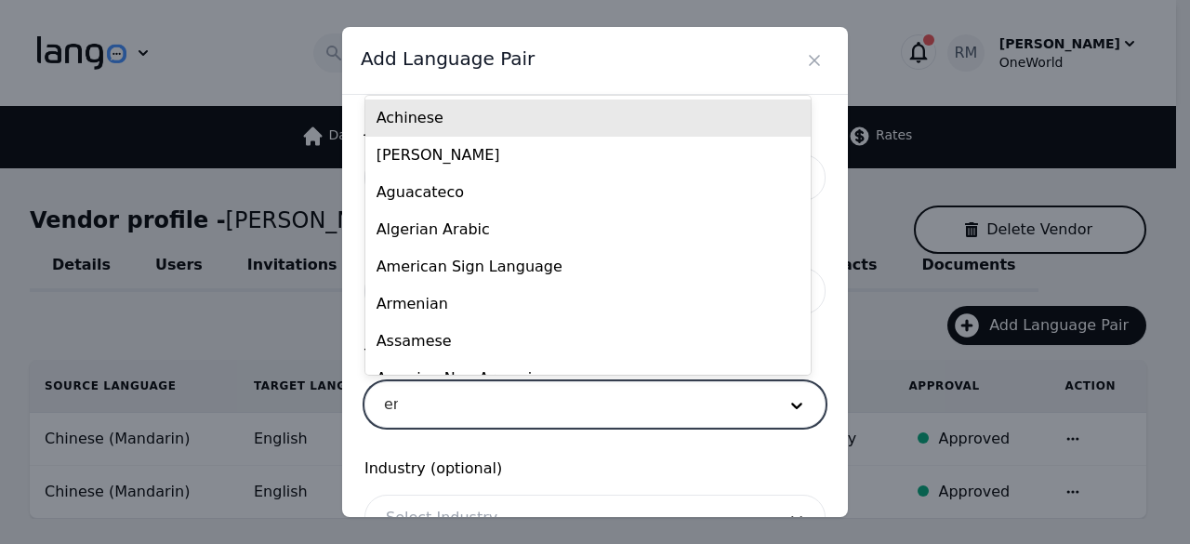
type input "eng"
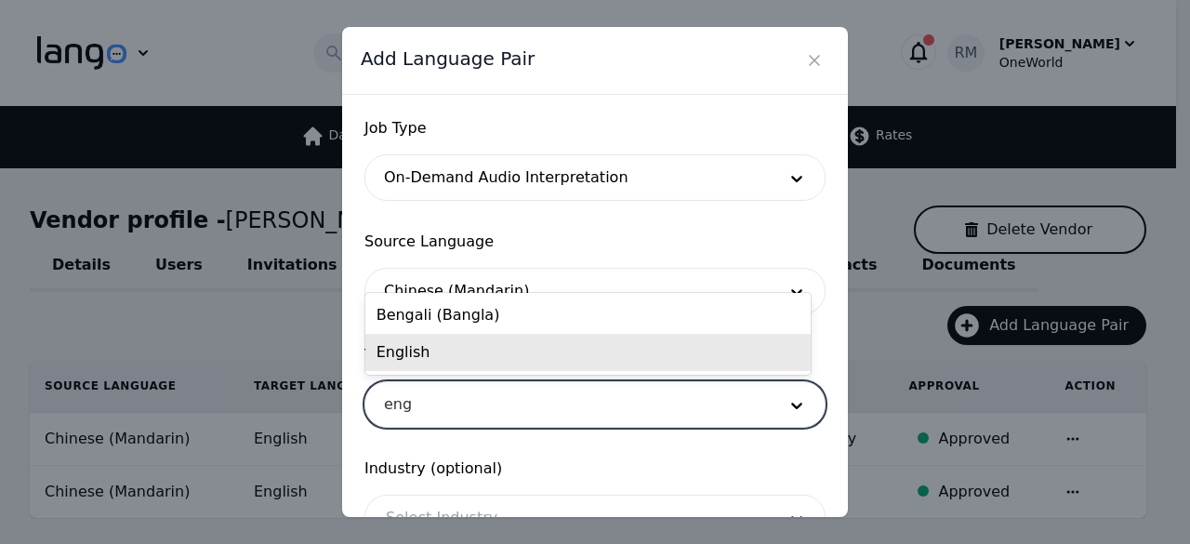
click at [506, 356] on div "English" at bounding box center [587, 352] width 445 height 37
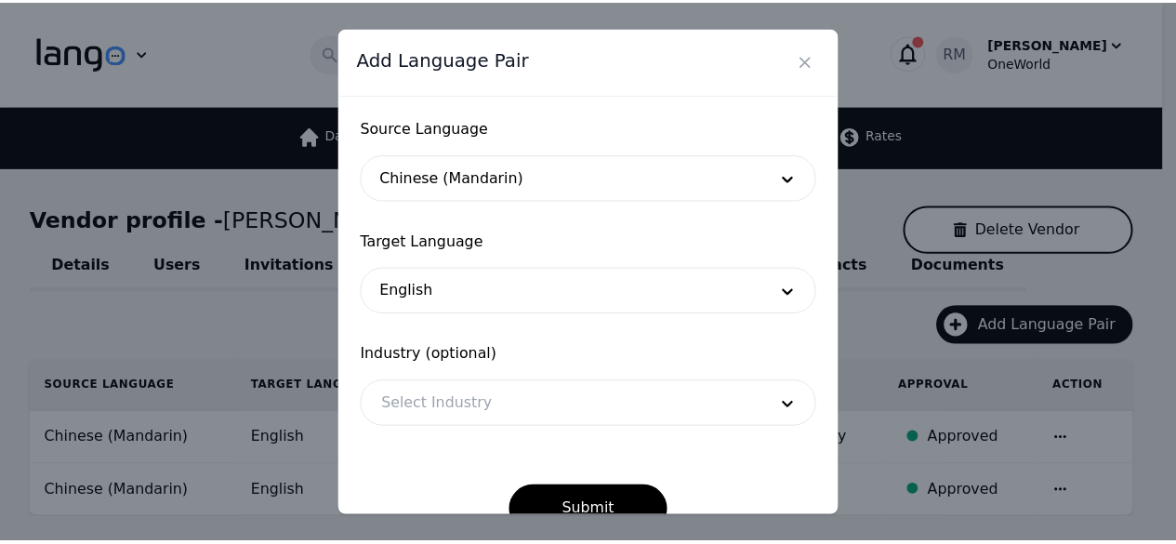
scroll to position [136, 0]
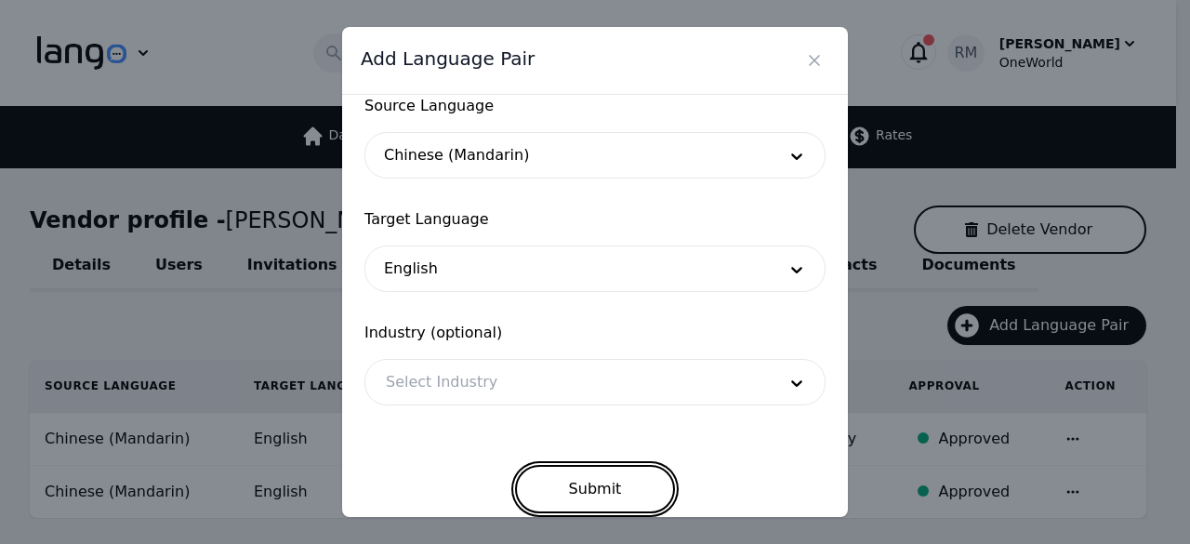
click at [594, 504] on button "Submit" at bounding box center [595, 489] width 161 height 48
